Goal: Transaction & Acquisition: Purchase product/service

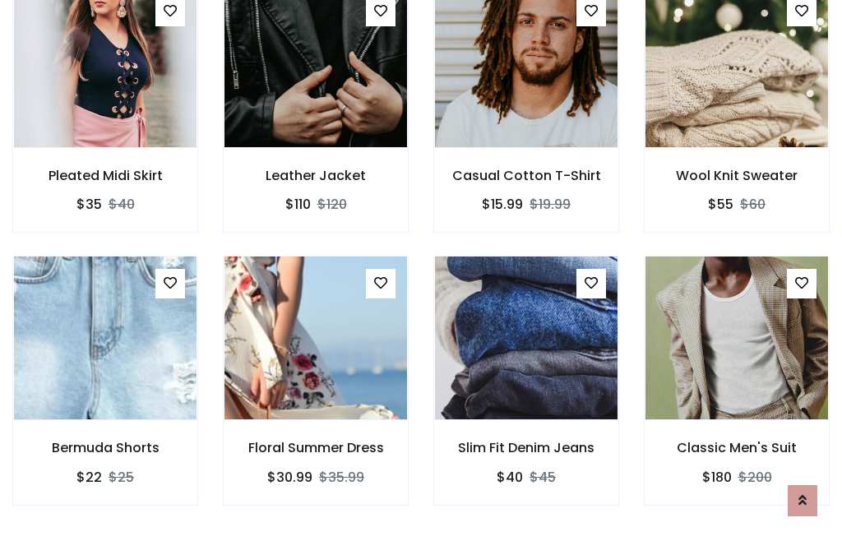
click at [421, 270] on div "Slim Fit Denim Jeans $40 $45" at bounding box center [526, 392] width 210 height 272
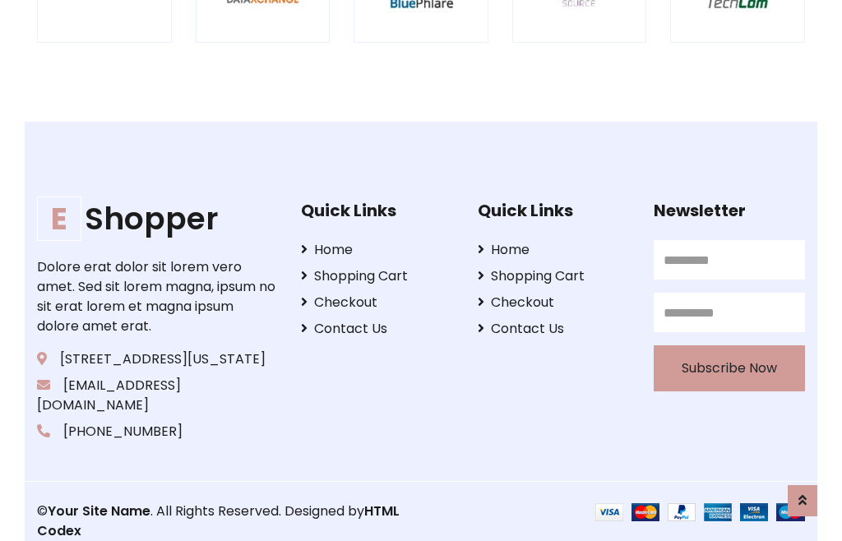
scroll to position [3130, 0]
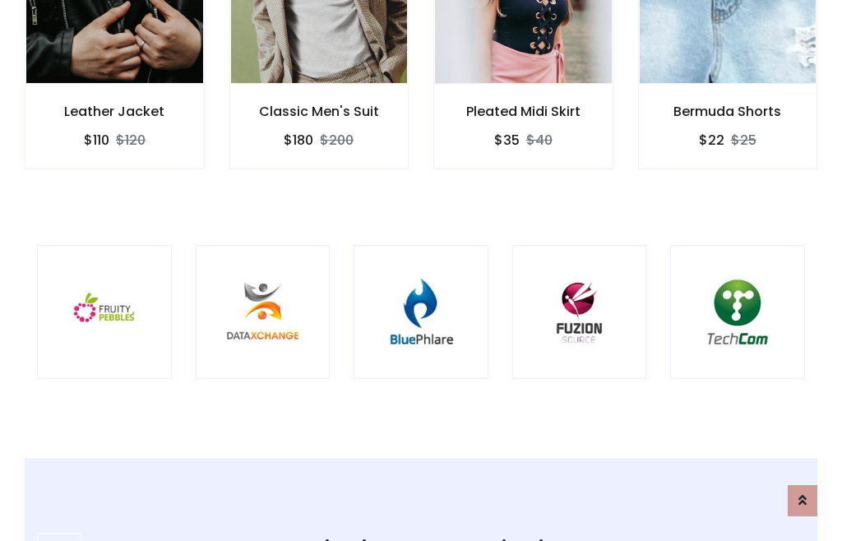
click at [421, 270] on img at bounding box center [421, 313] width 94 height 94
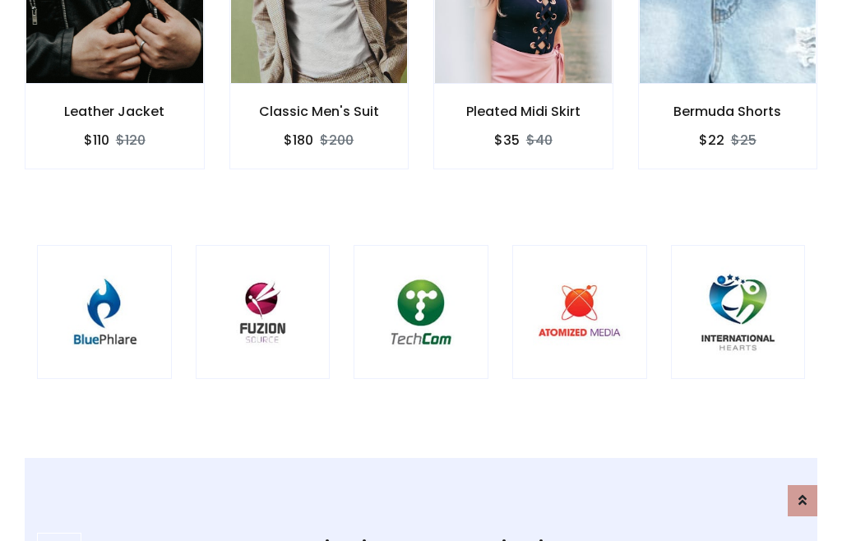
click at [421, 270] on img at bounding box center [421, 313] width 94 height 94
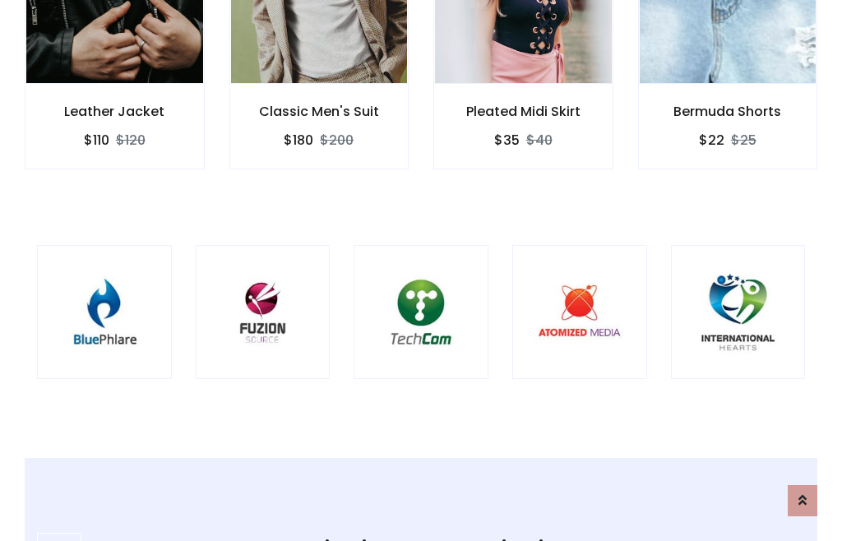
click at [421, 270] on img at bounding box center [421, 313] width 94 height 94
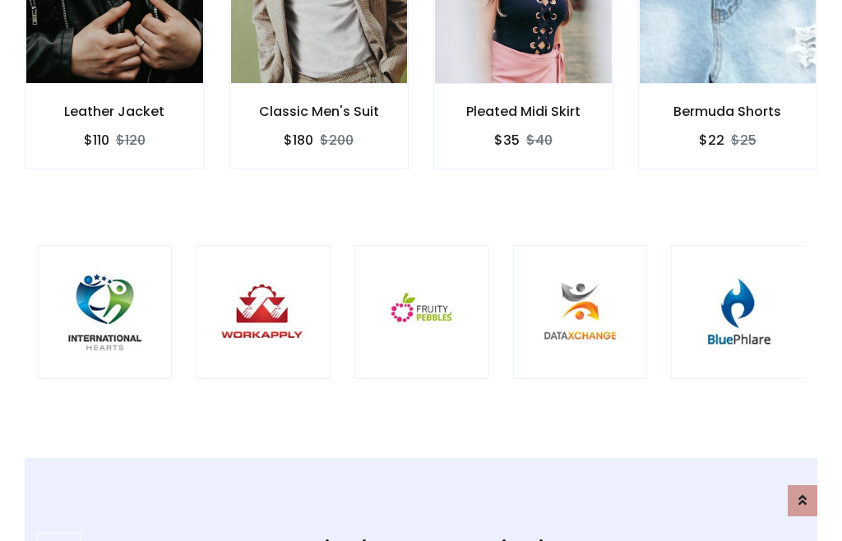
scroll to position [0, 0]
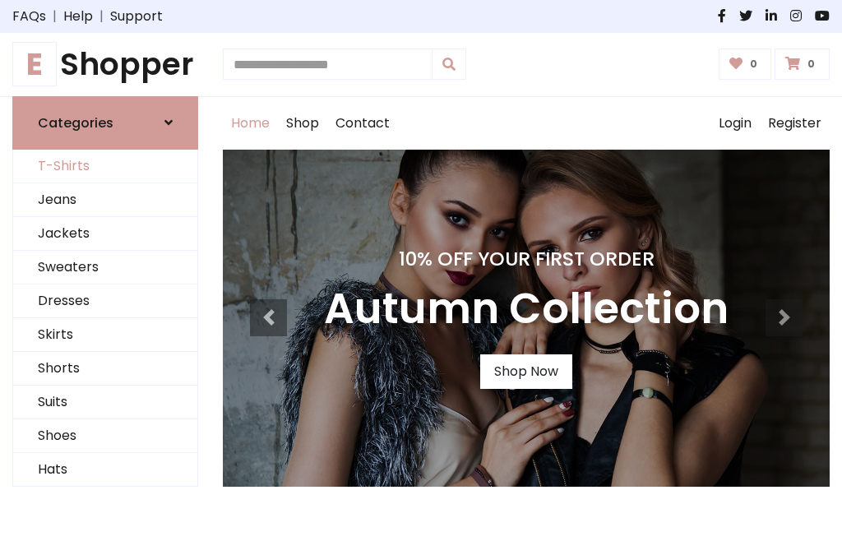
click at [105, 166] on link "T-Shirts" at bounding box center [105, 167] width 184 height 34
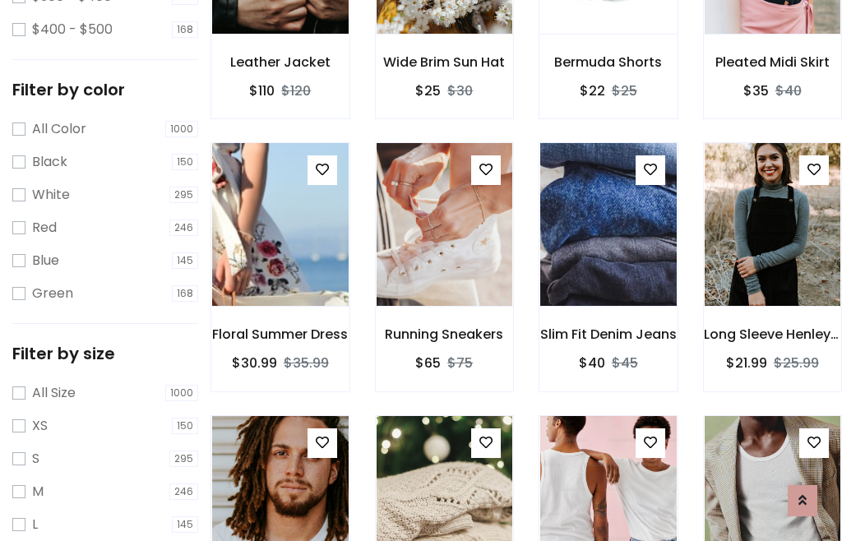
scroll to position [152, 0]
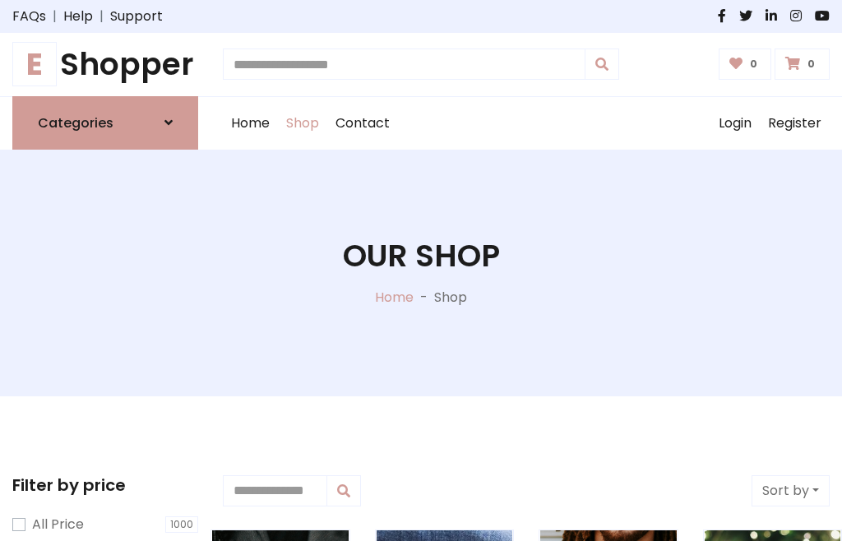
click at [105, 64] on h1 "E Shopper" at bounding box center [105, 64] width 186 height 37
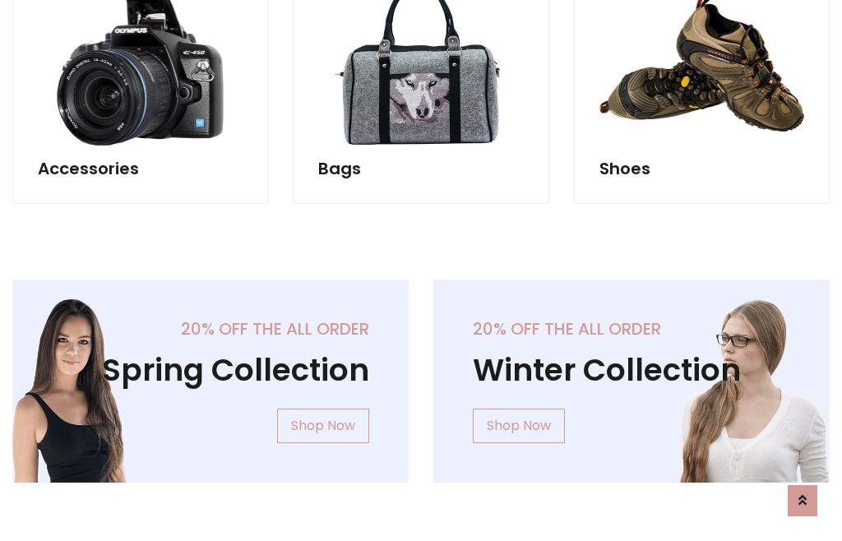
scroll to position [1597, 0]
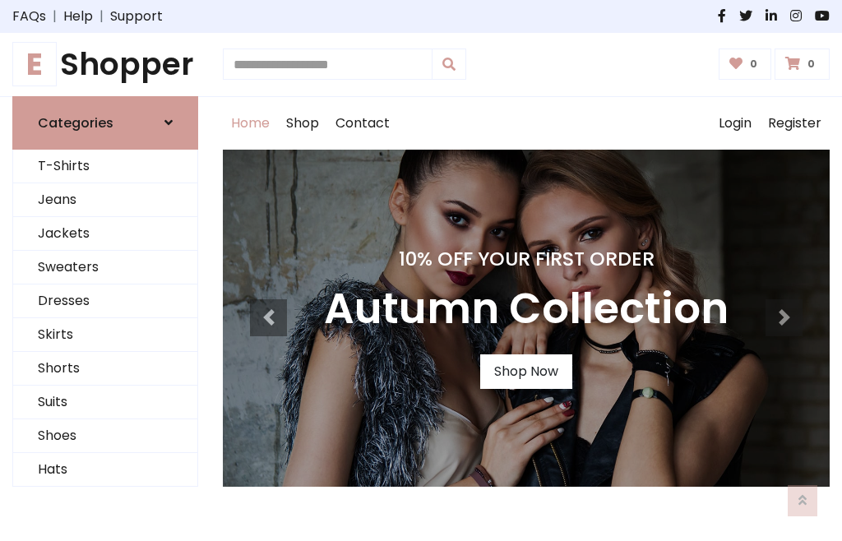
scroll to position [539, 0]
